Goal: Task Accomplishment & Management: Complete application form

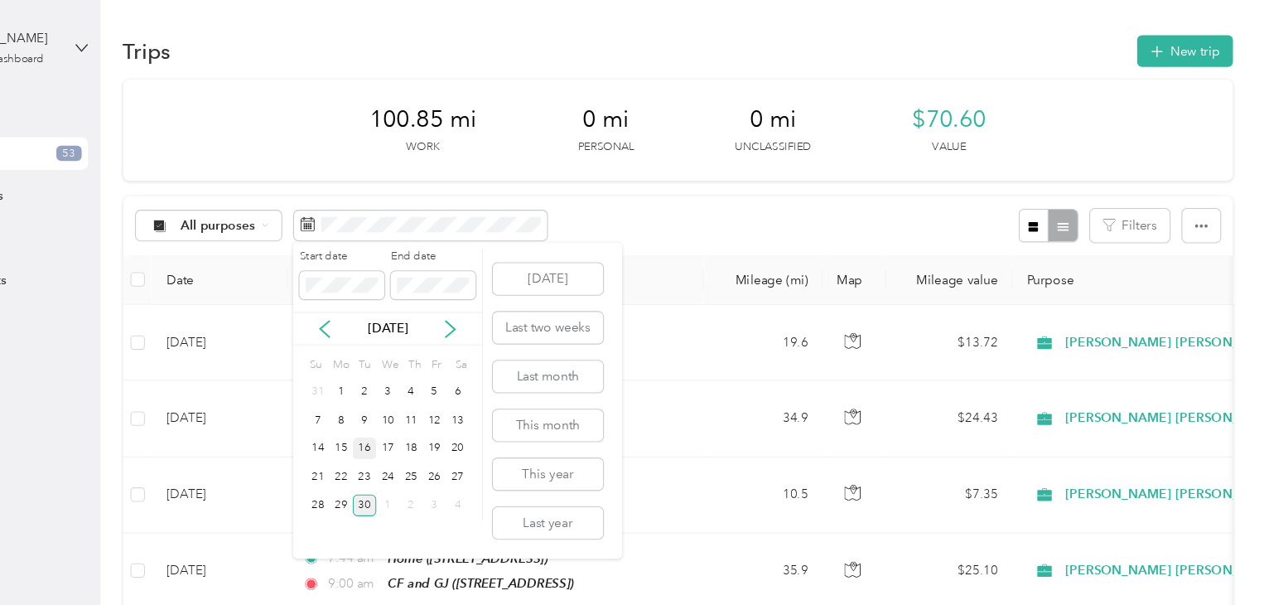
click at [441, 411] on div "16" at bounding box center [440, 411] width 22 height 21
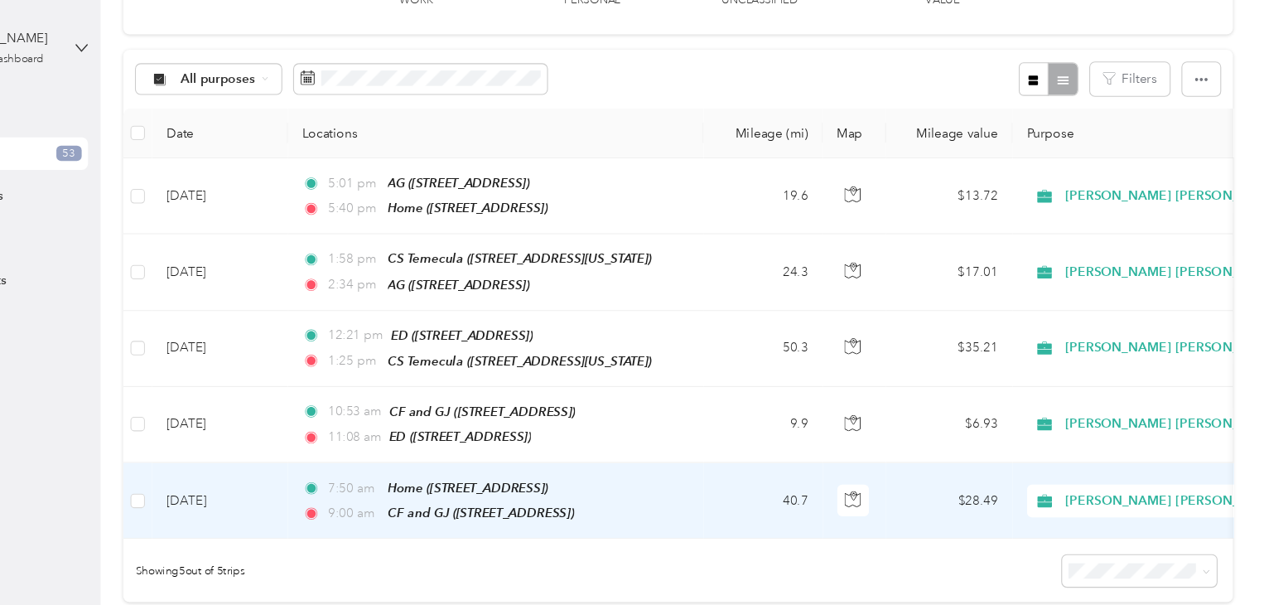
scroll to position [131, 0]
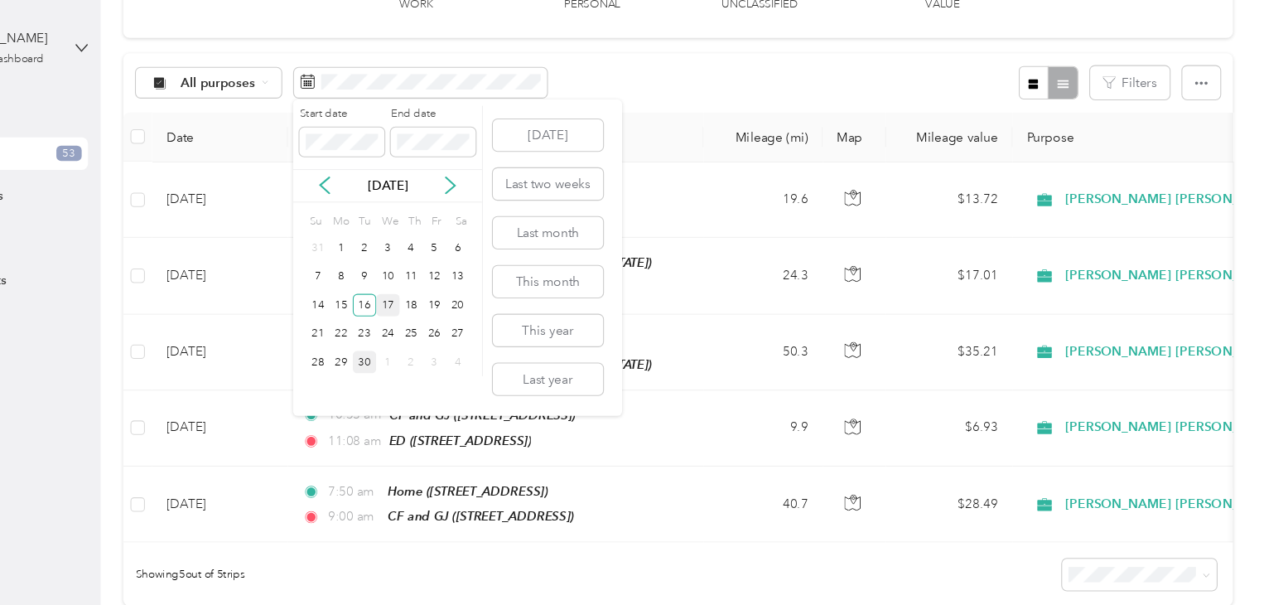
click at [461, 273] on div "17" at bounding box center [462, 279] width 22 height 21
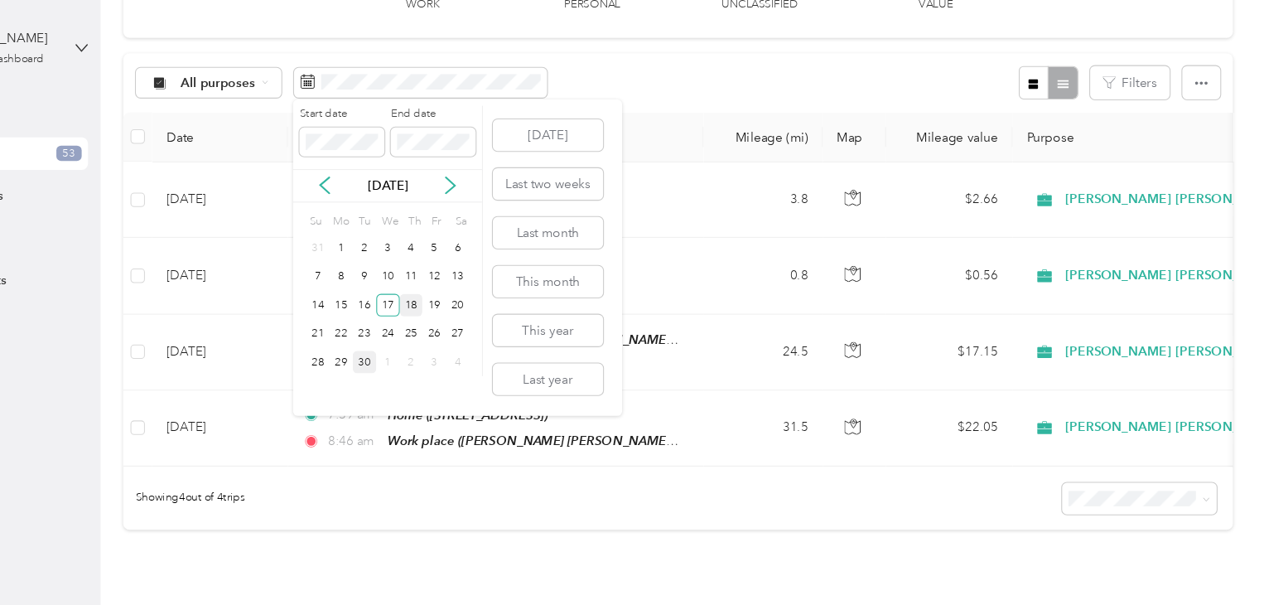
click at [483, 278] on div "18" at bounding box center [483, 279] width 22 height 21
click at [502, 276] on div "19" at bounding box center [504, 279] width 22 height 21
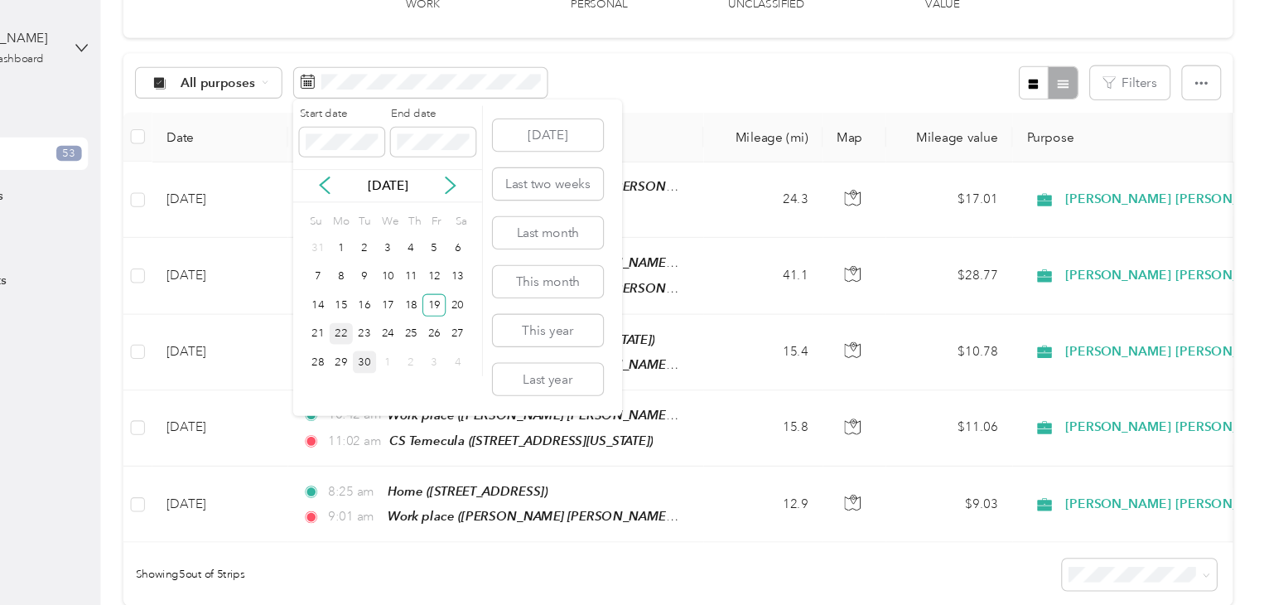
click at [415, 301] on div "22" at bounding box center [419, 306] width 22 height 21
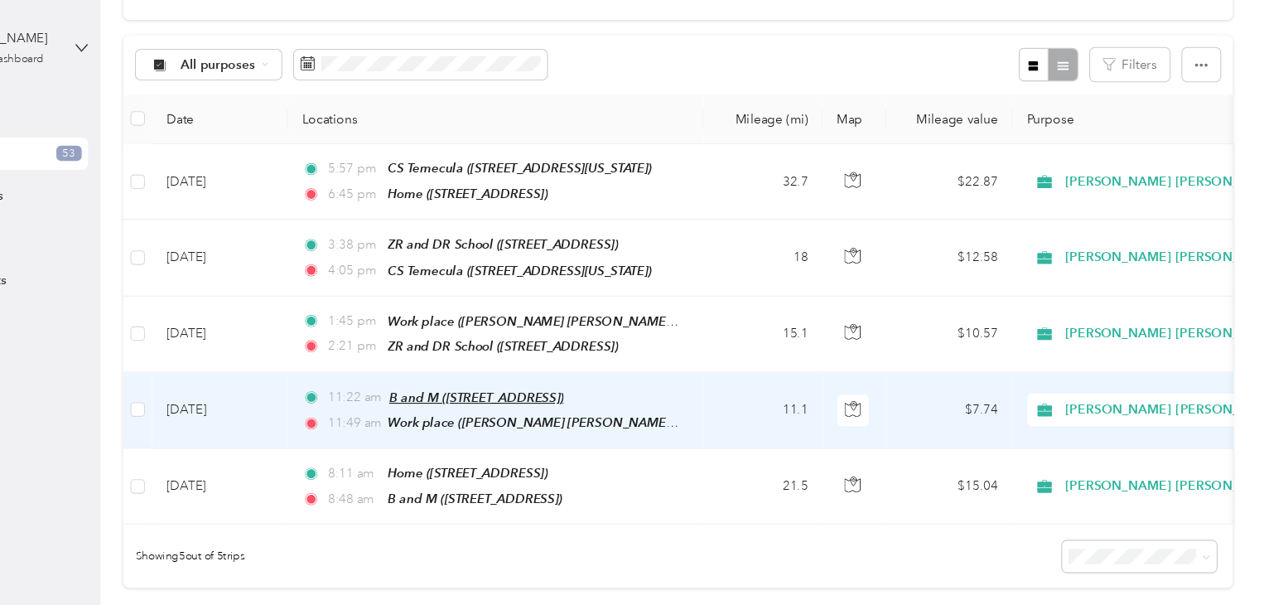
scroll to position [143, 0]
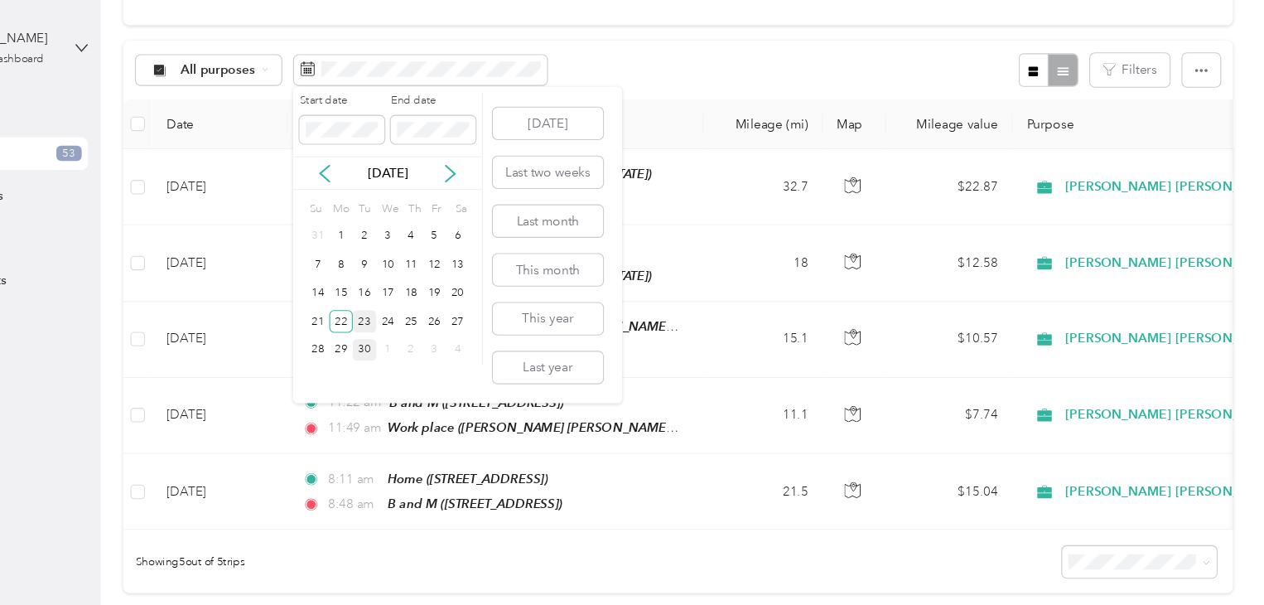
click at [440, 292] on div "23" at bounding box center [440, 294] width 22 height 21
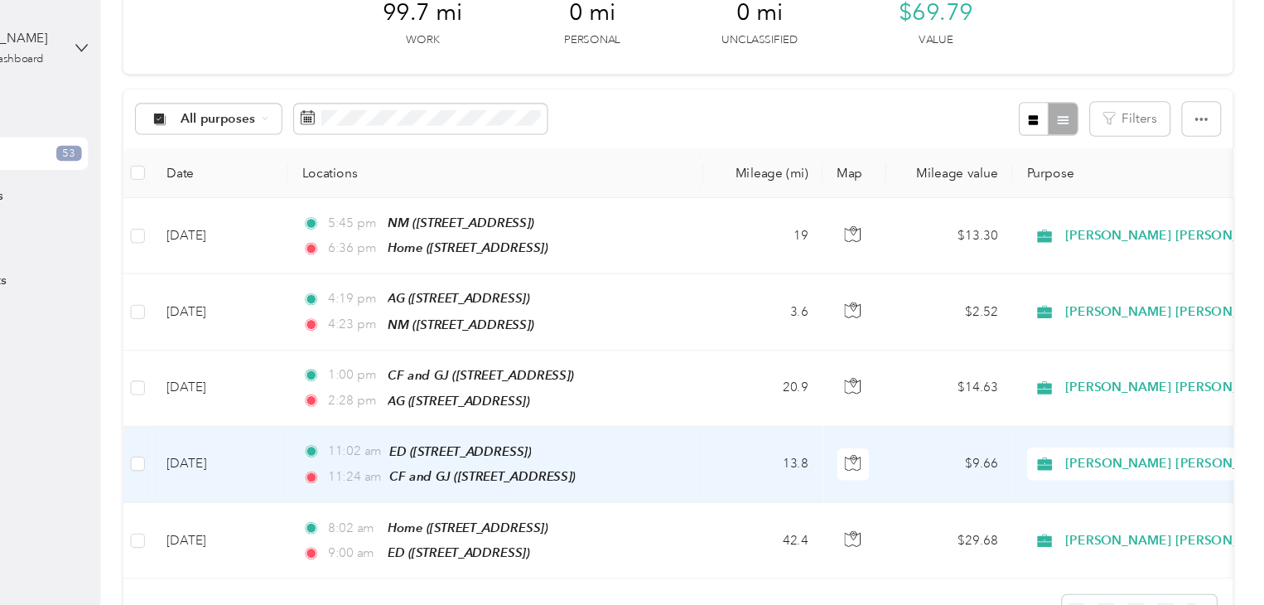
scroll to position [94, 0]
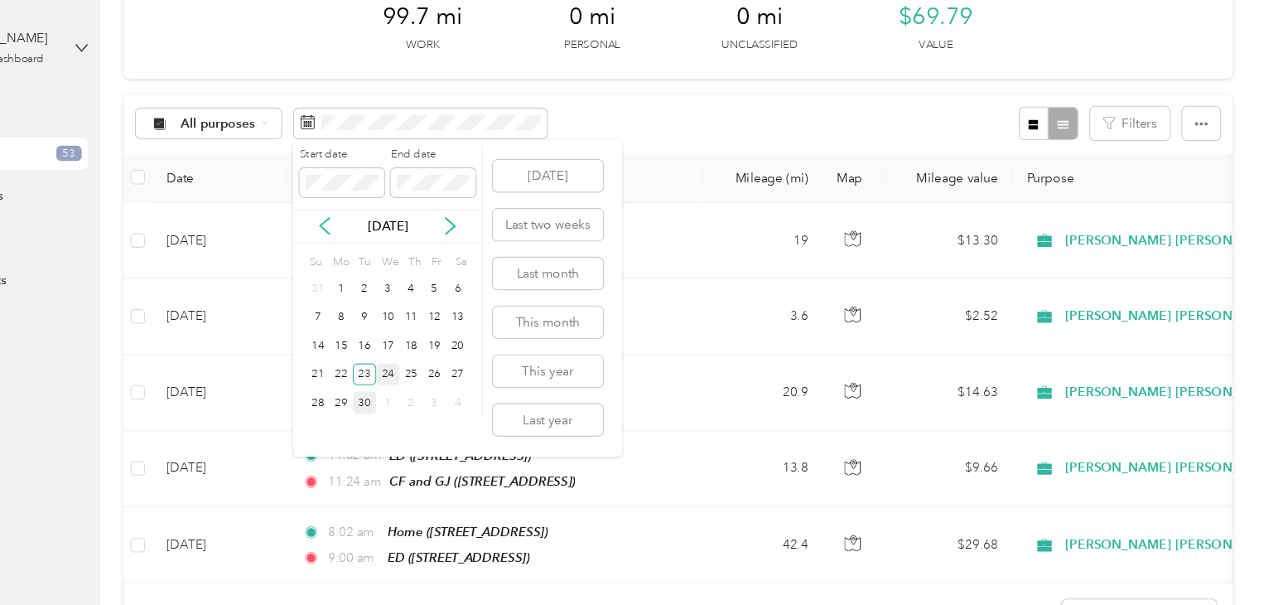
click at [464, 337] on div "24" at bounding box center [462, 343] width 22 height 21
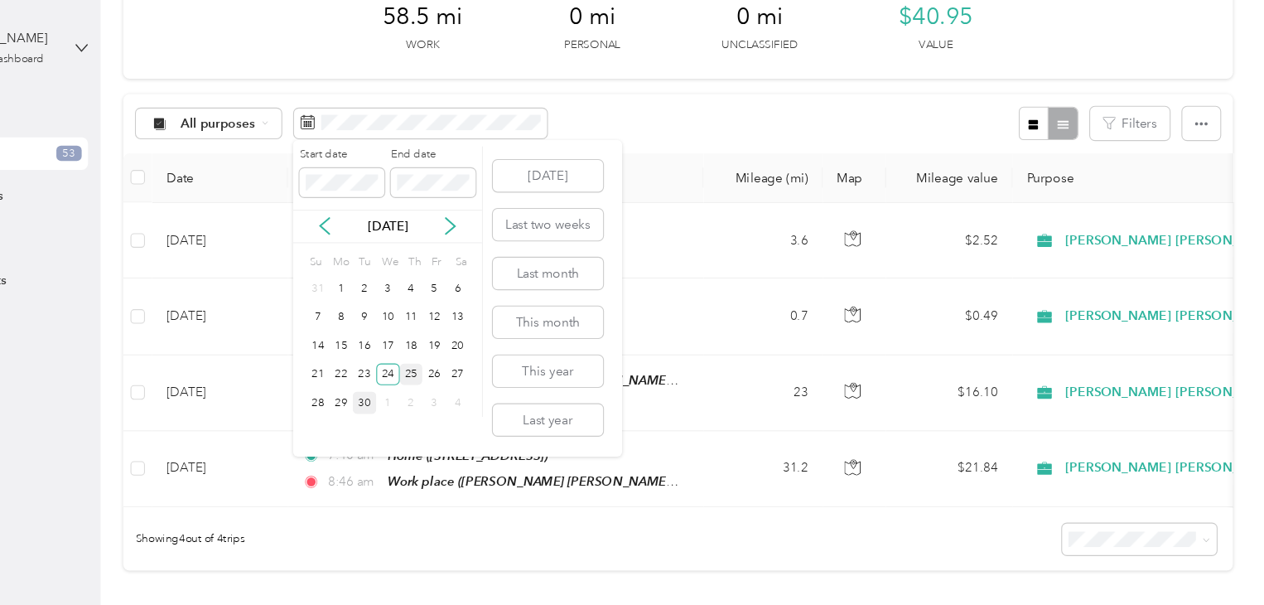
click at [481, 343] on div "25" at bounding box center [483, 343] width 22 height 21
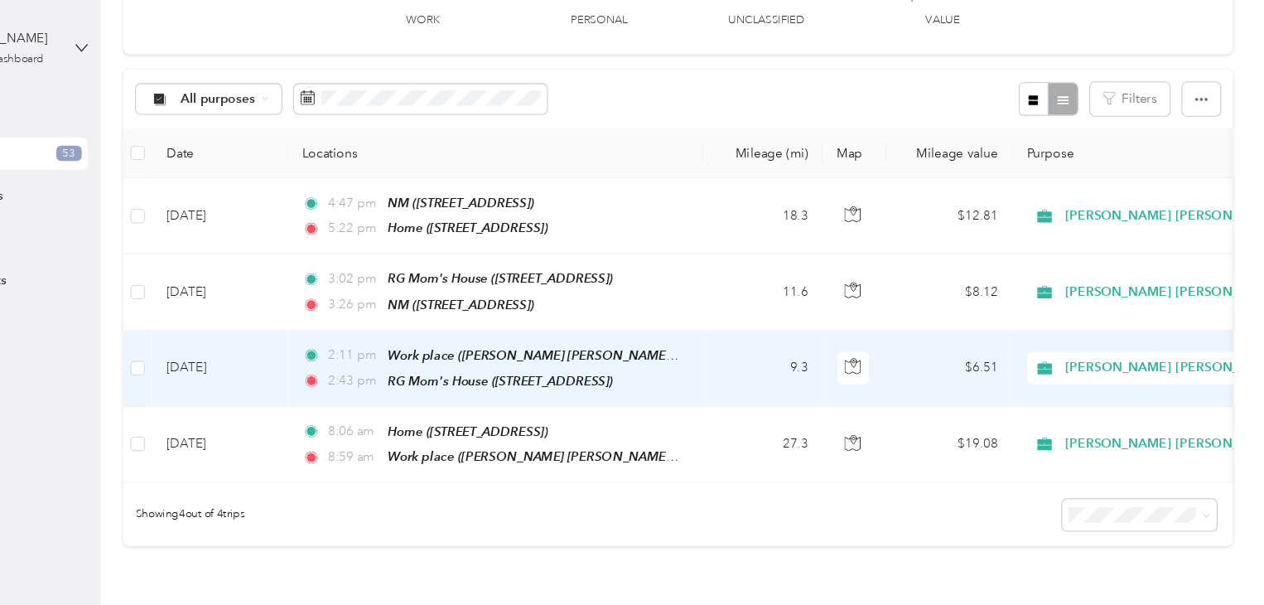
scroll to position [107, 0]
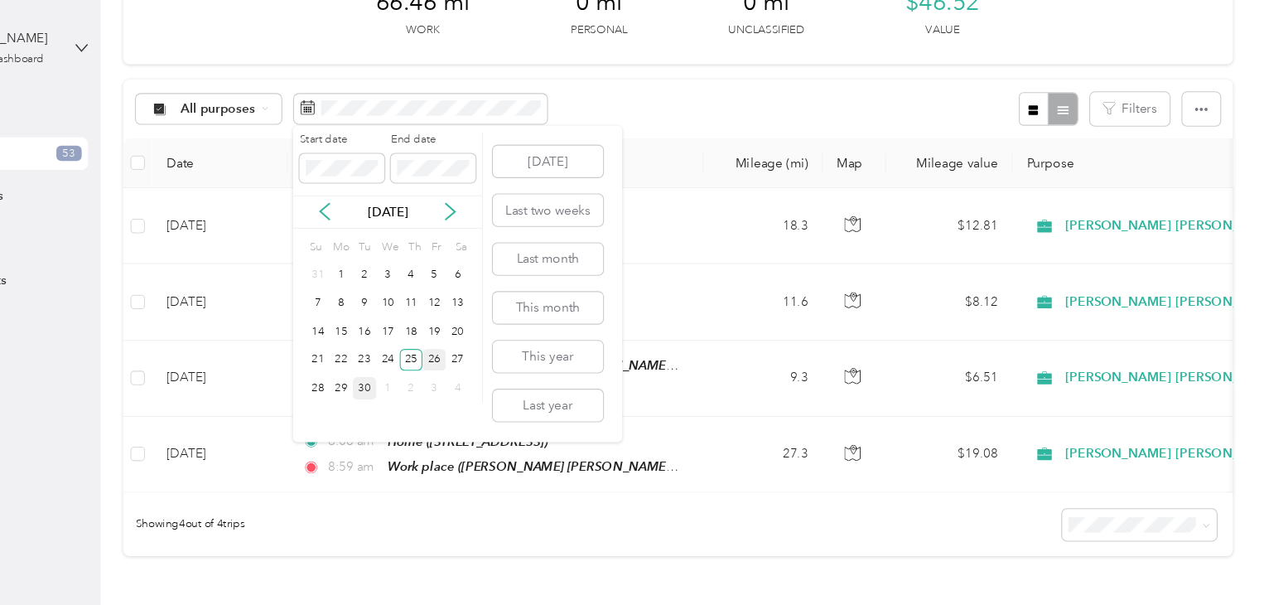
click at [505, 330] on div "26" at bounding box center [504, 330] width 22 height 21
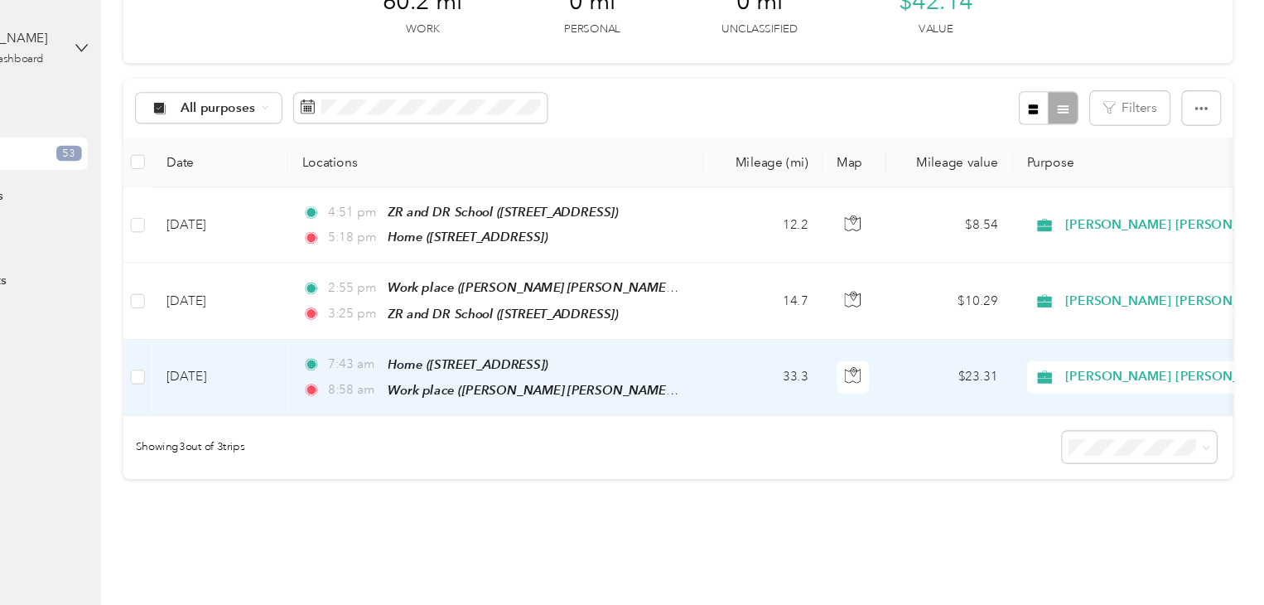
scroll to position [105, 0]
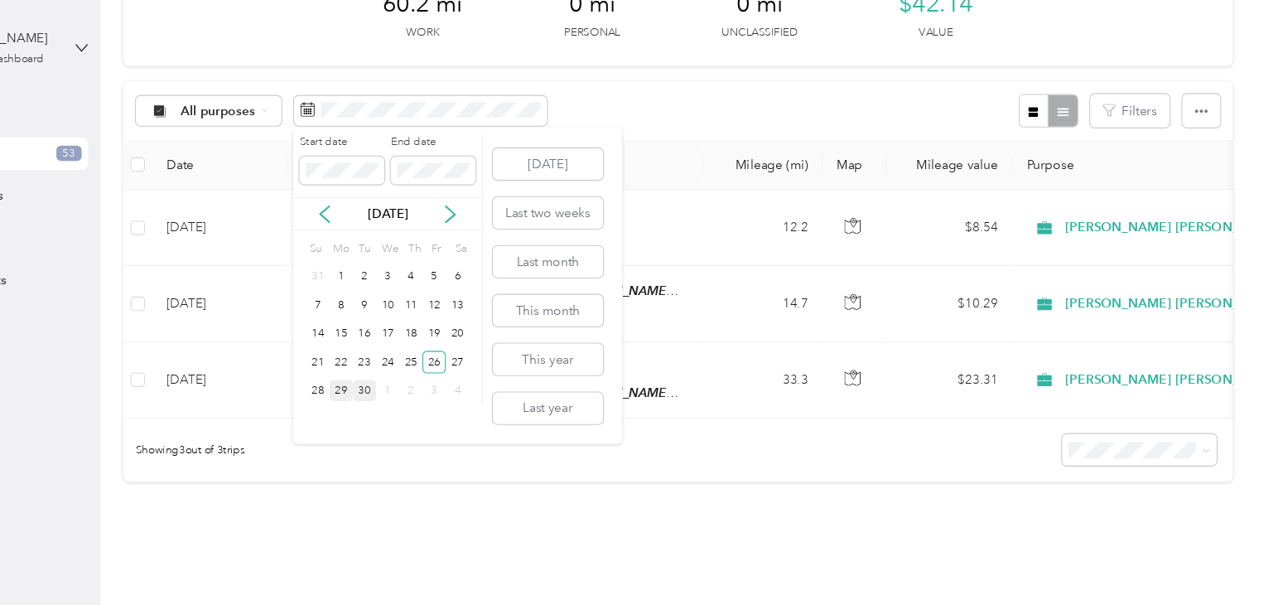
click at [418, 350] on div "29" at bounding box center [419, 358] width 22 height 21
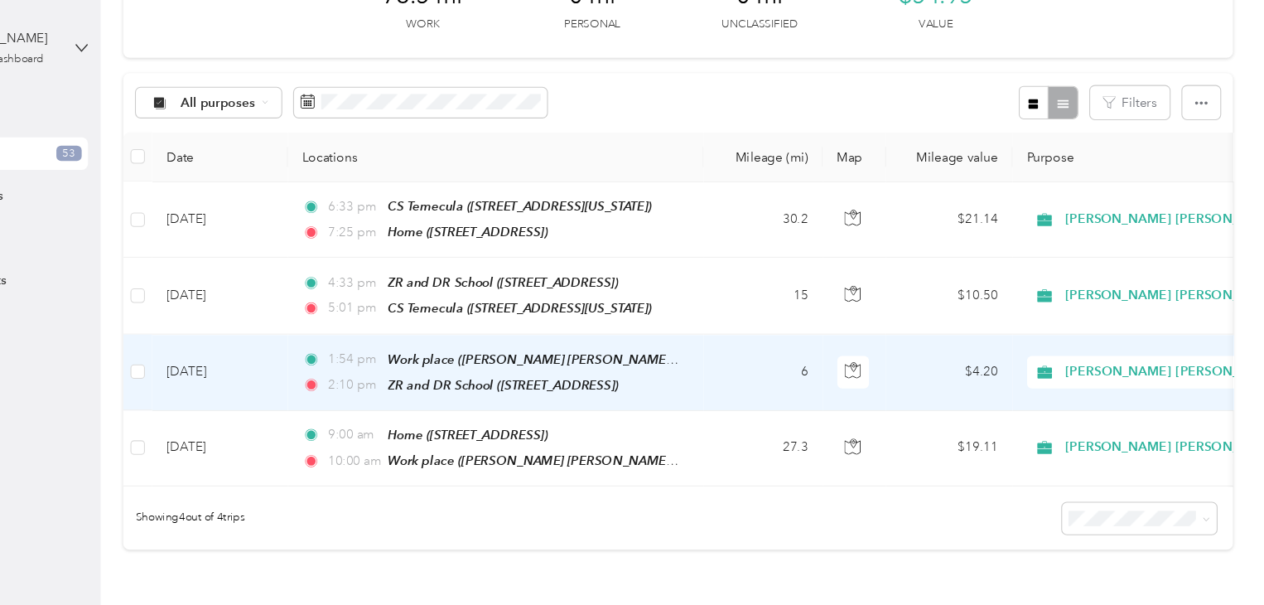
scroll to position [98, 0]
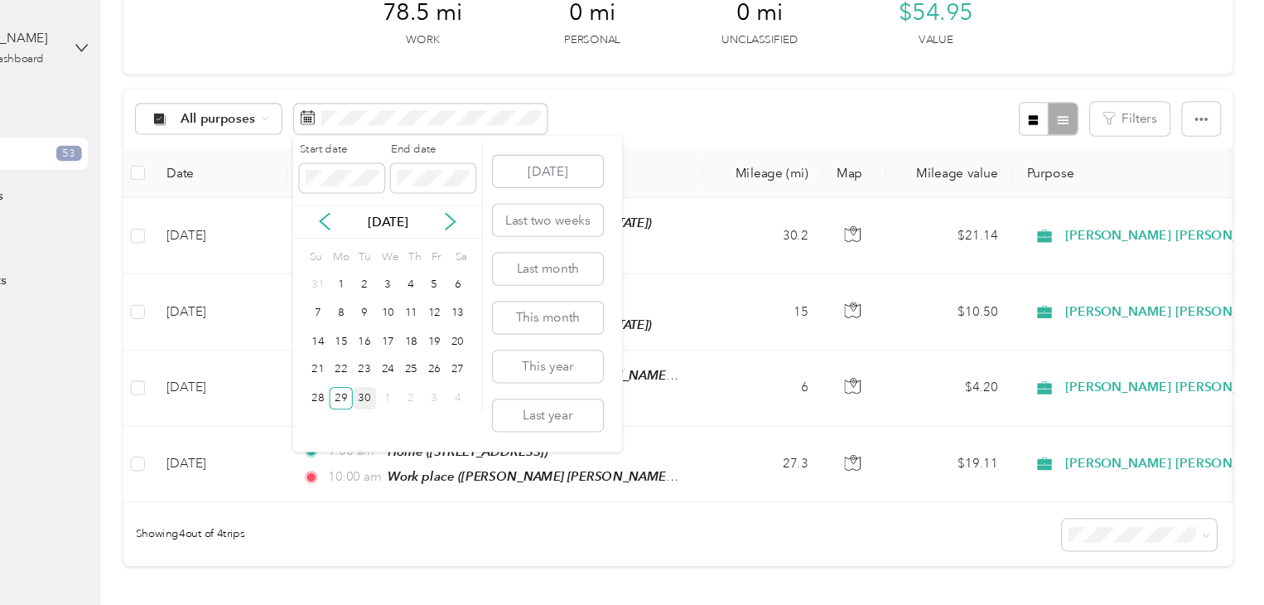
click at [441, 366] on div "30" at bounding box center [440, 365] width 22 height 21
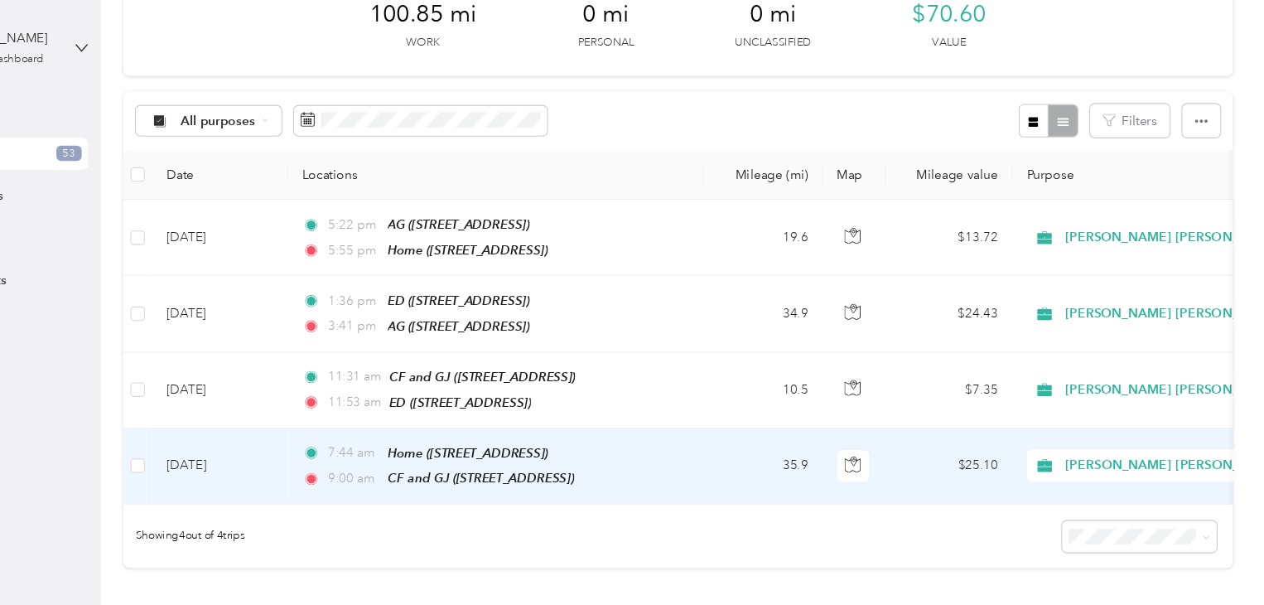
scroll to position [94, 0]
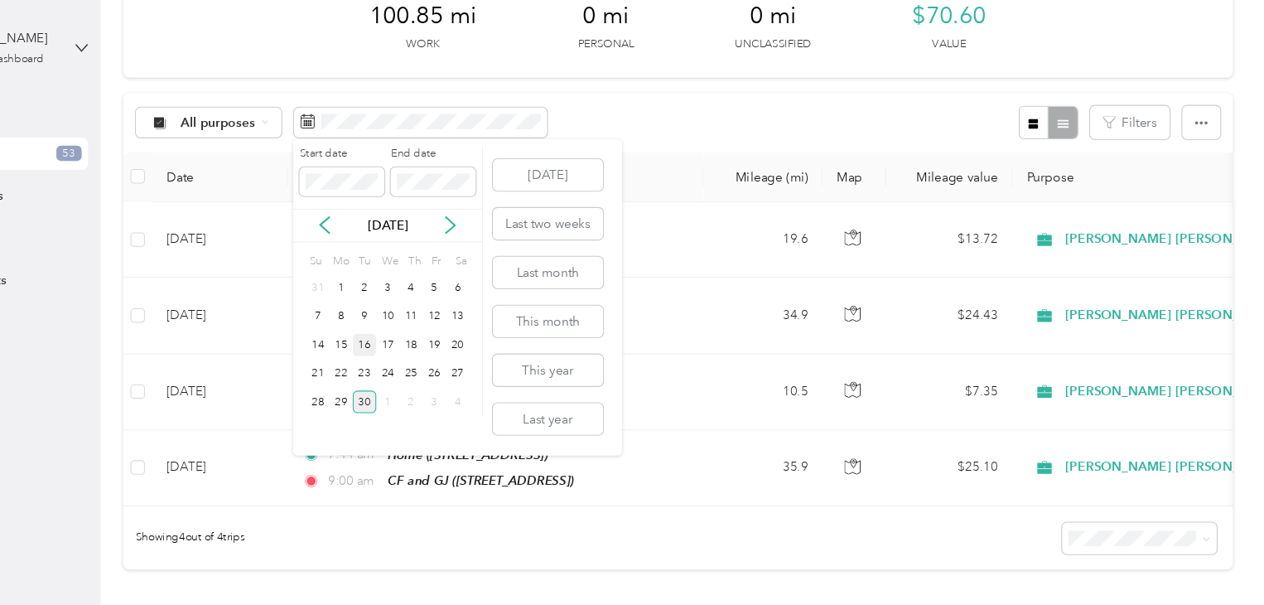
click at [439, 318] on div "16" at bounding box center [440, 316] width 22 height 21
click at [439, 370] on div "30" at bounding box center [440, 368] width 22 height 21
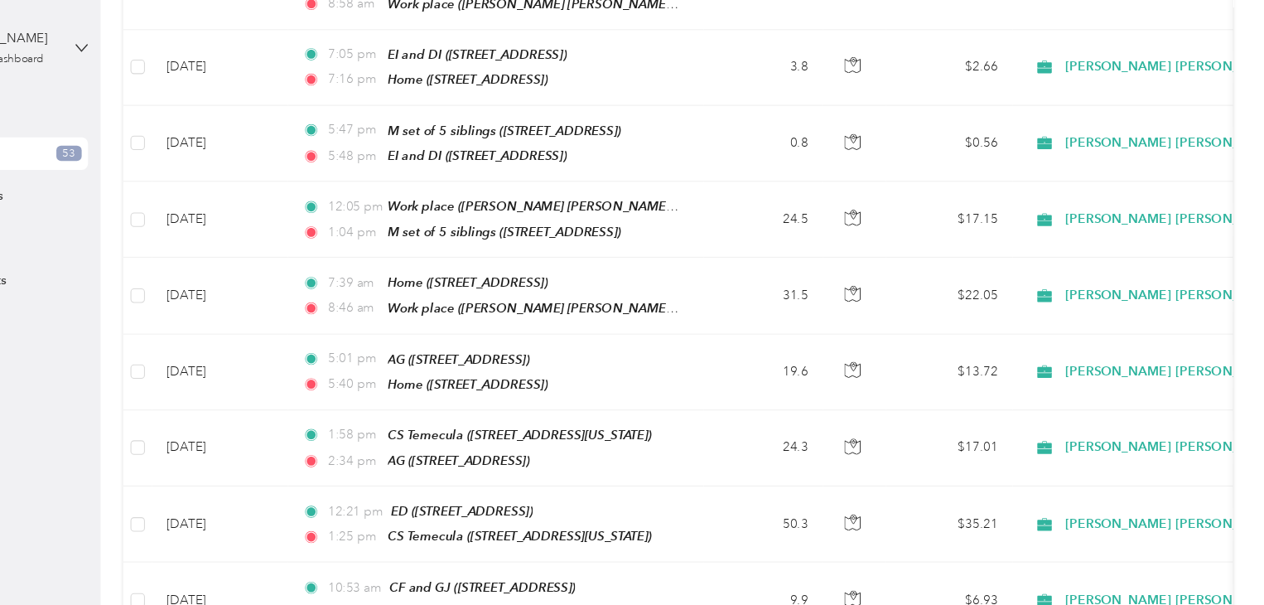
scroll to position [3169, 0]
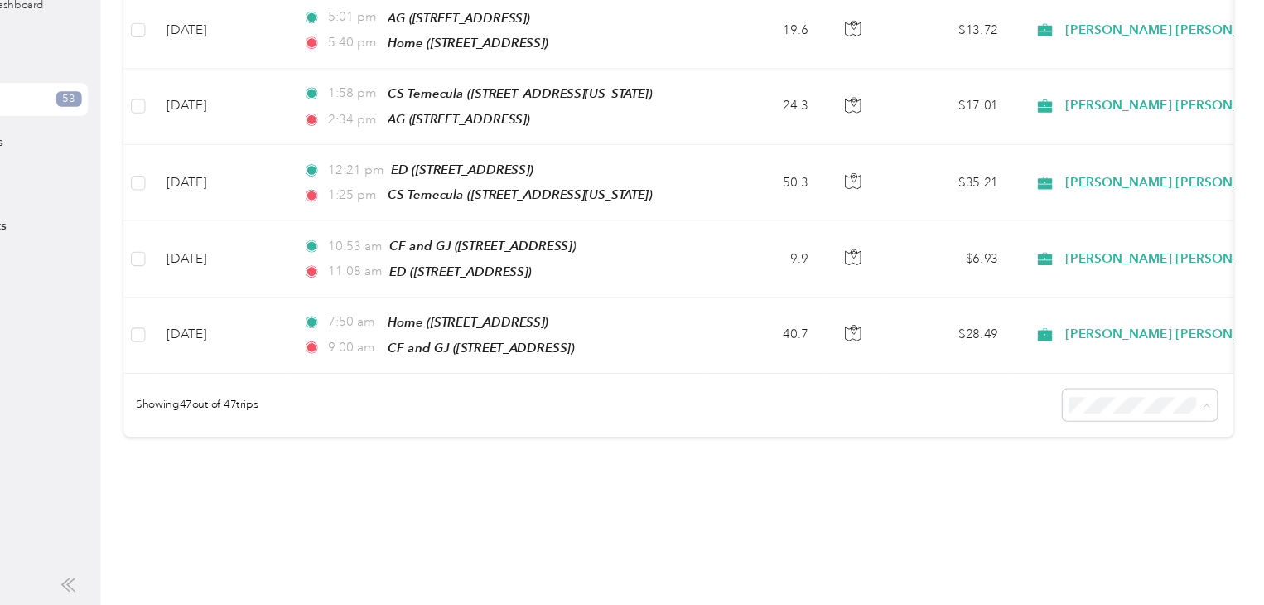
click at [1114, 427] on div "100 per load" at bounding box center [1137, 435] width 101 height 17
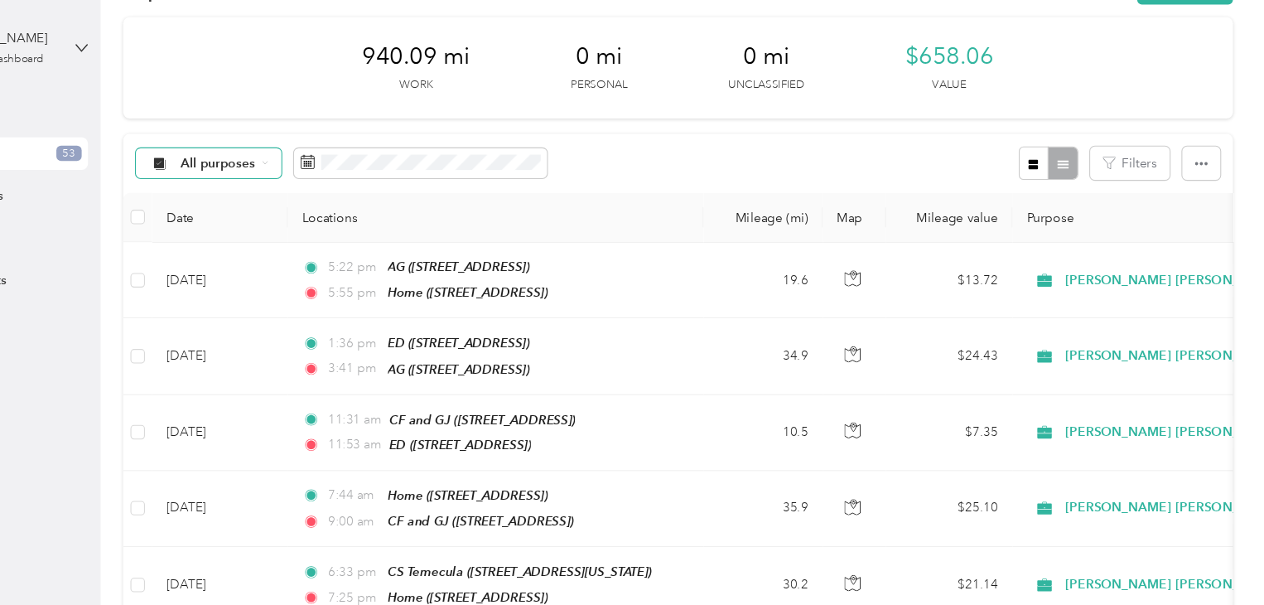
scroll to position [0, 0]
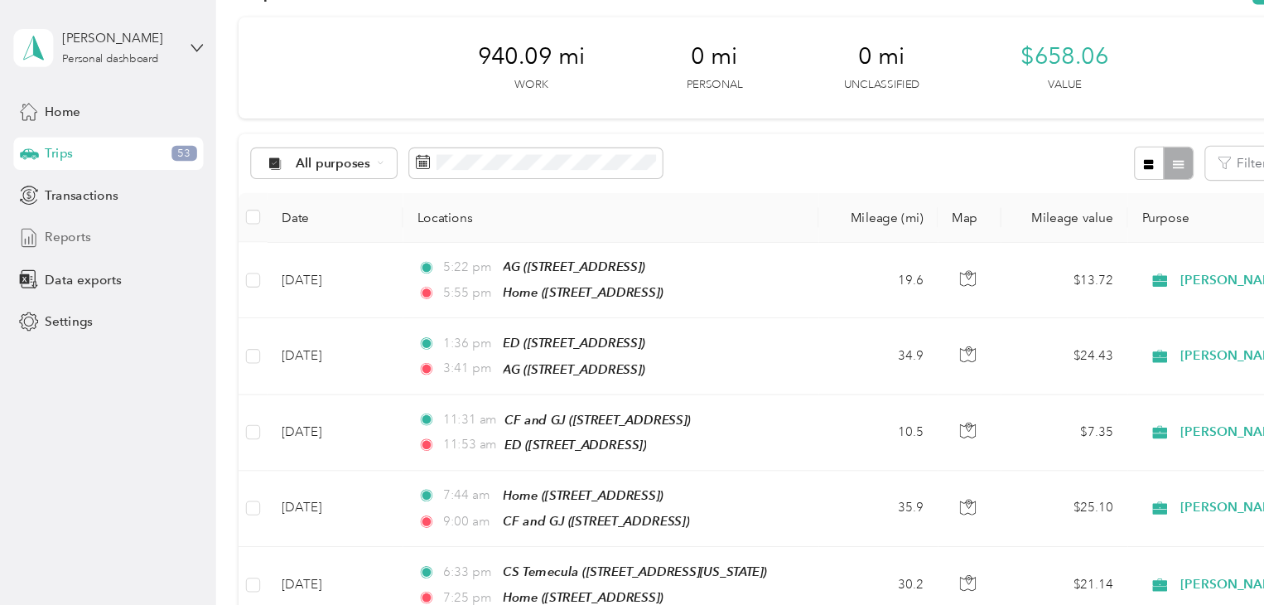
click at [56, 214] on span "Reports" at bounding box center [62, 217] width 42 height 17
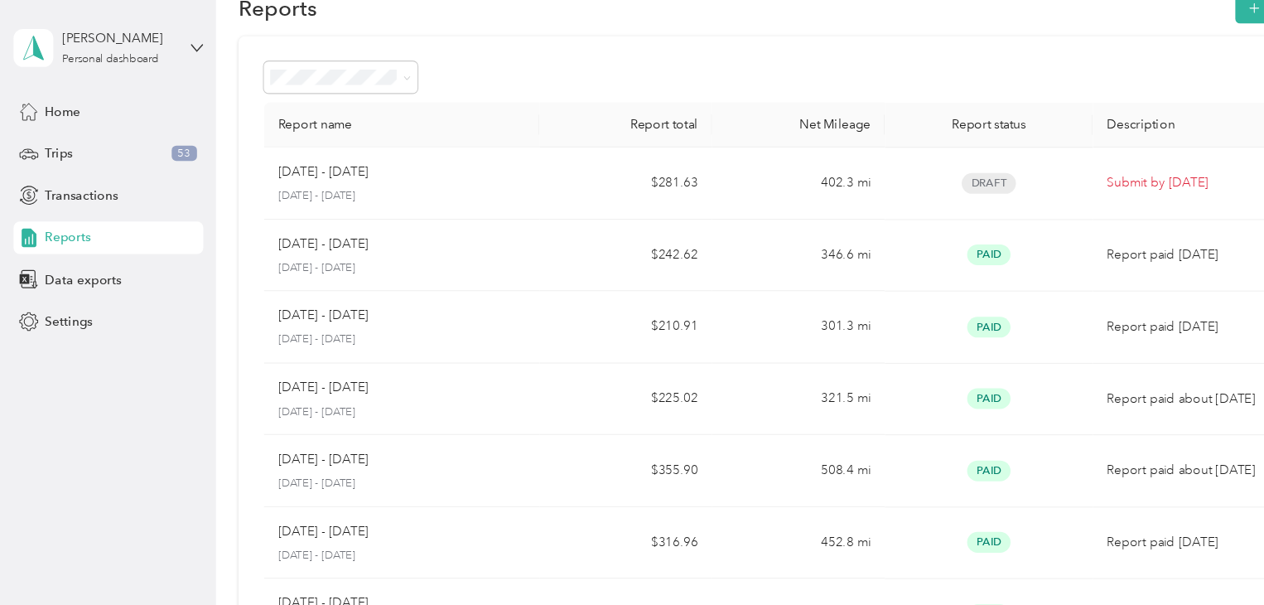
scroll to position [41, 0]
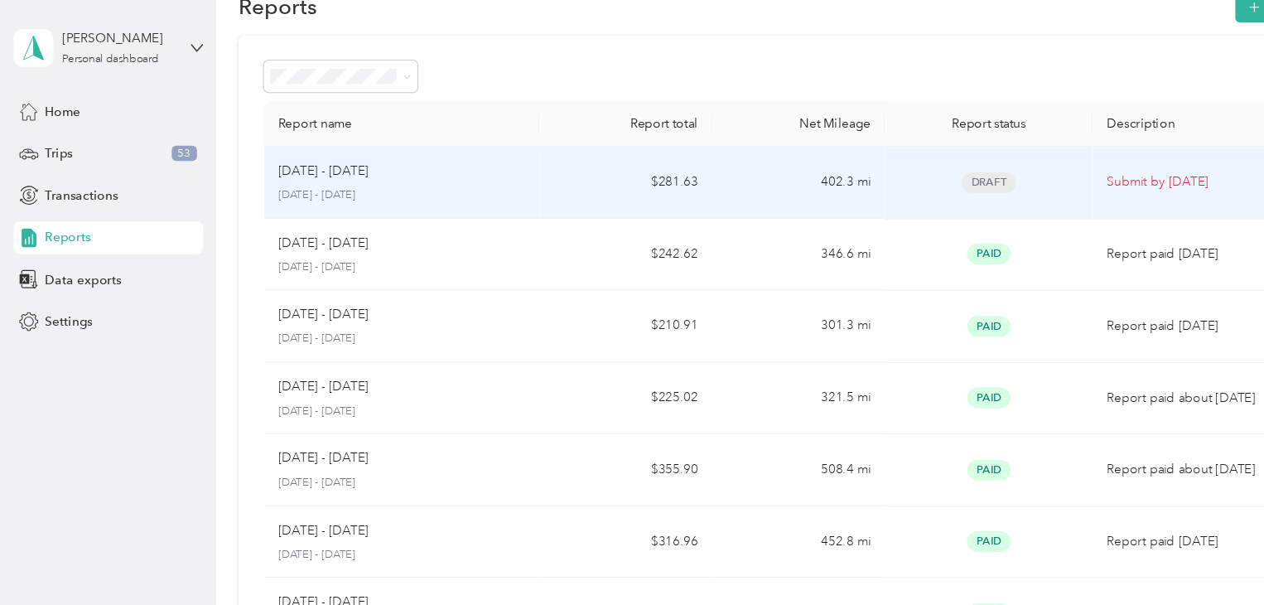
click at [275, 164] on p "[DATE] - [DATE]" at bounding box center [296, 156] width 83 height 18
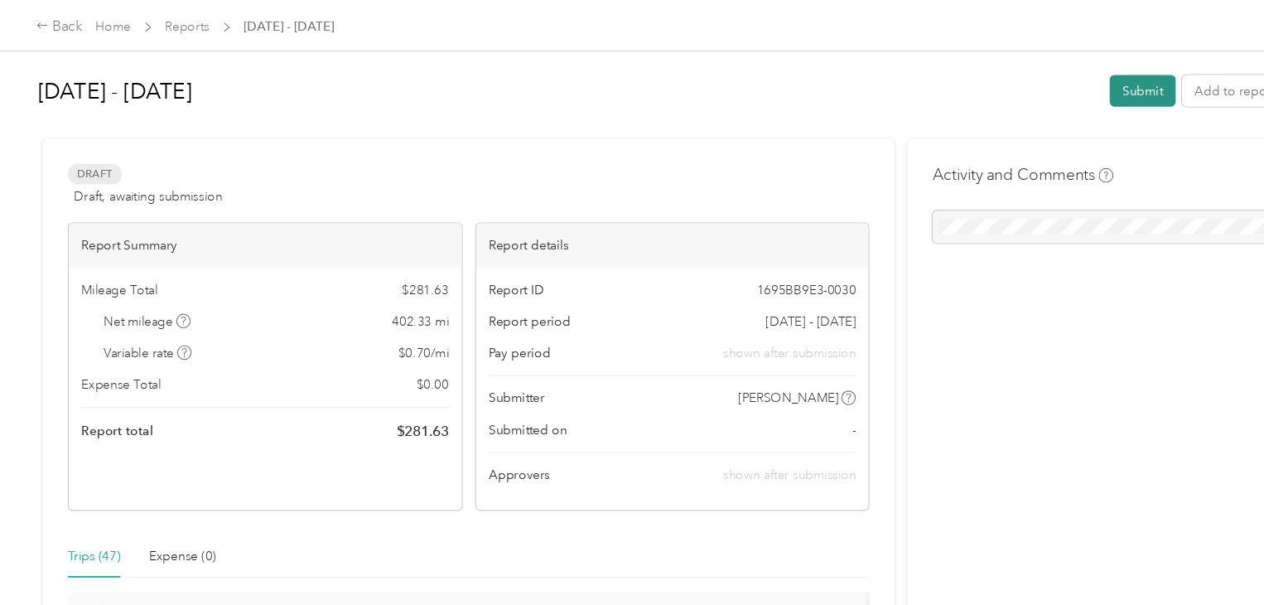
click at [1027, 83] on button "Submit" at bounding box center [1048, 83] width 60 height 29
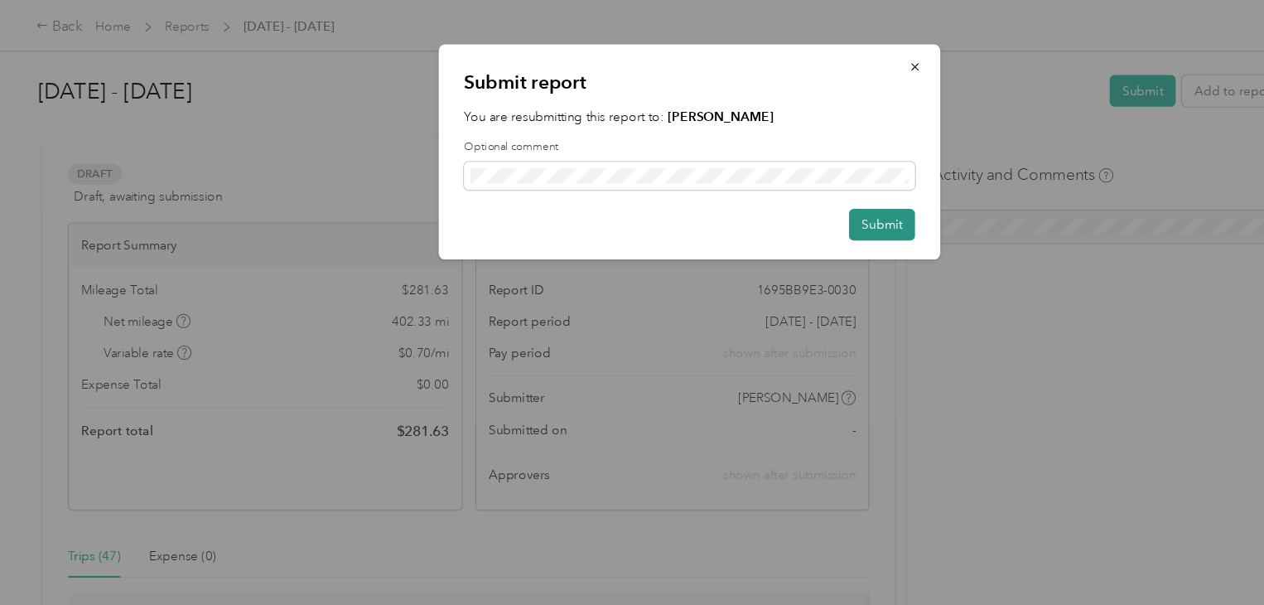
click at [804, 208] on button "Submit" at bounding box center [809, 205] width 60 height 29
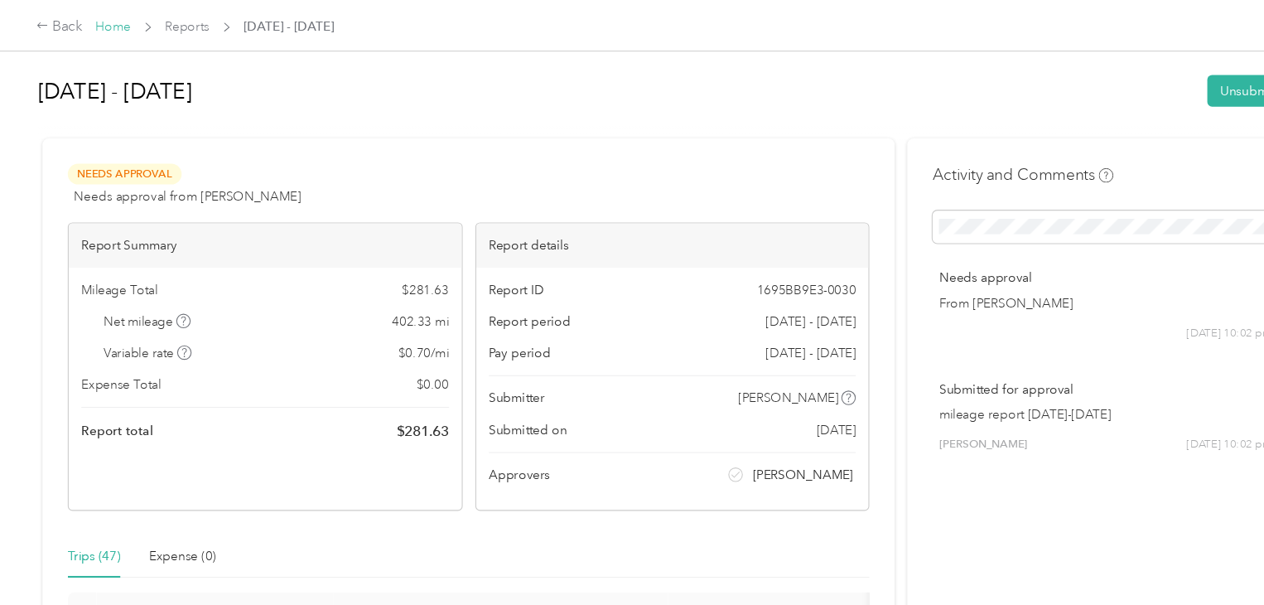
click at [96, 30] on link "Home" at bounding box center [104, 24] width 32 height 14
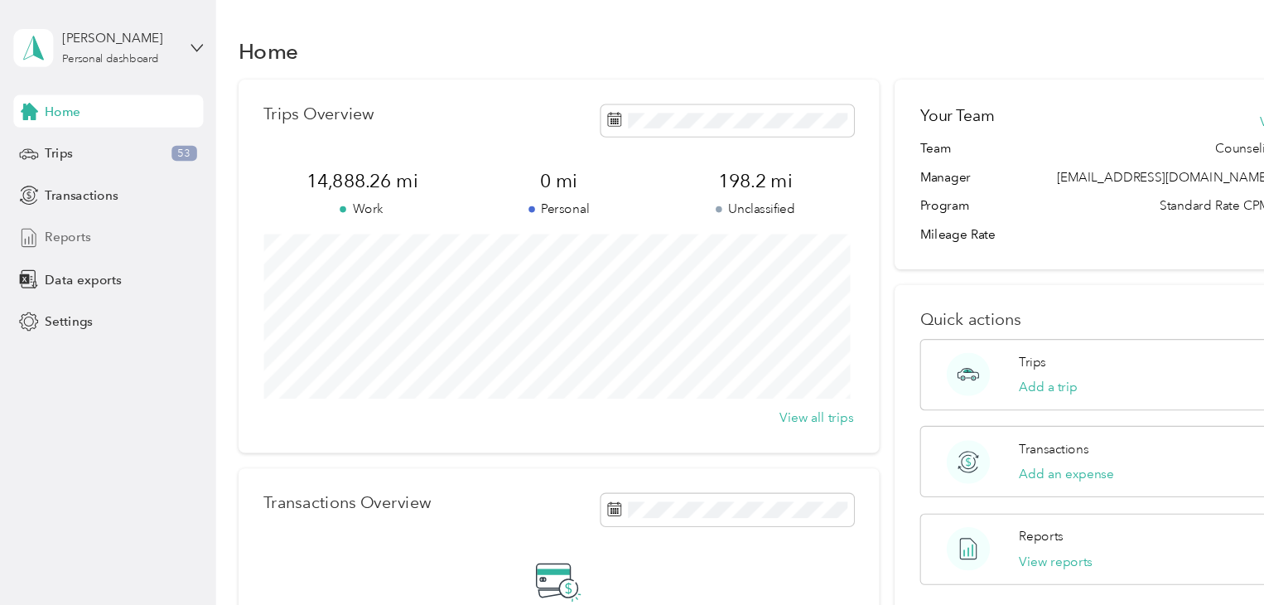
click at [59, 217] on span "Reports" at bounding box center [62, 217] width 42 height 17
